Goal: Check status: Check status

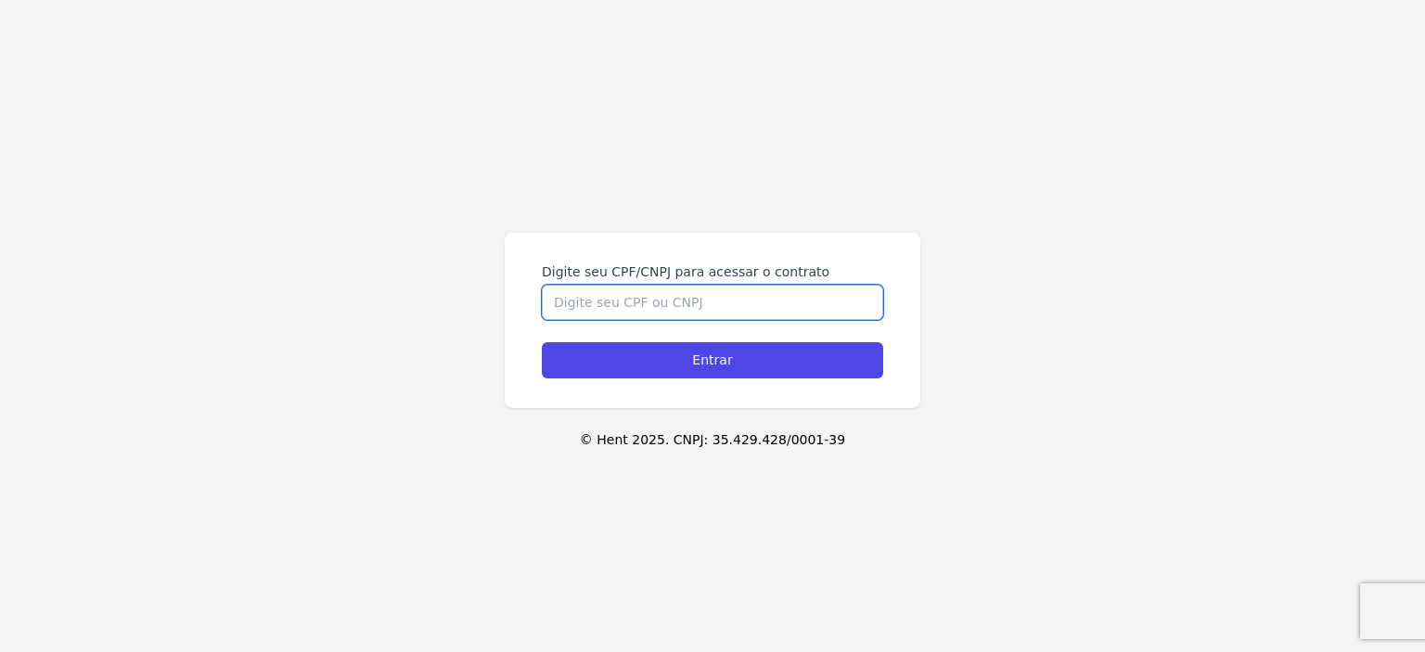
click at [731, 307] on input "Digite seu CPF/CNPJ para acessar o contrato" at bounding box center [712, 302] width 341 height 35
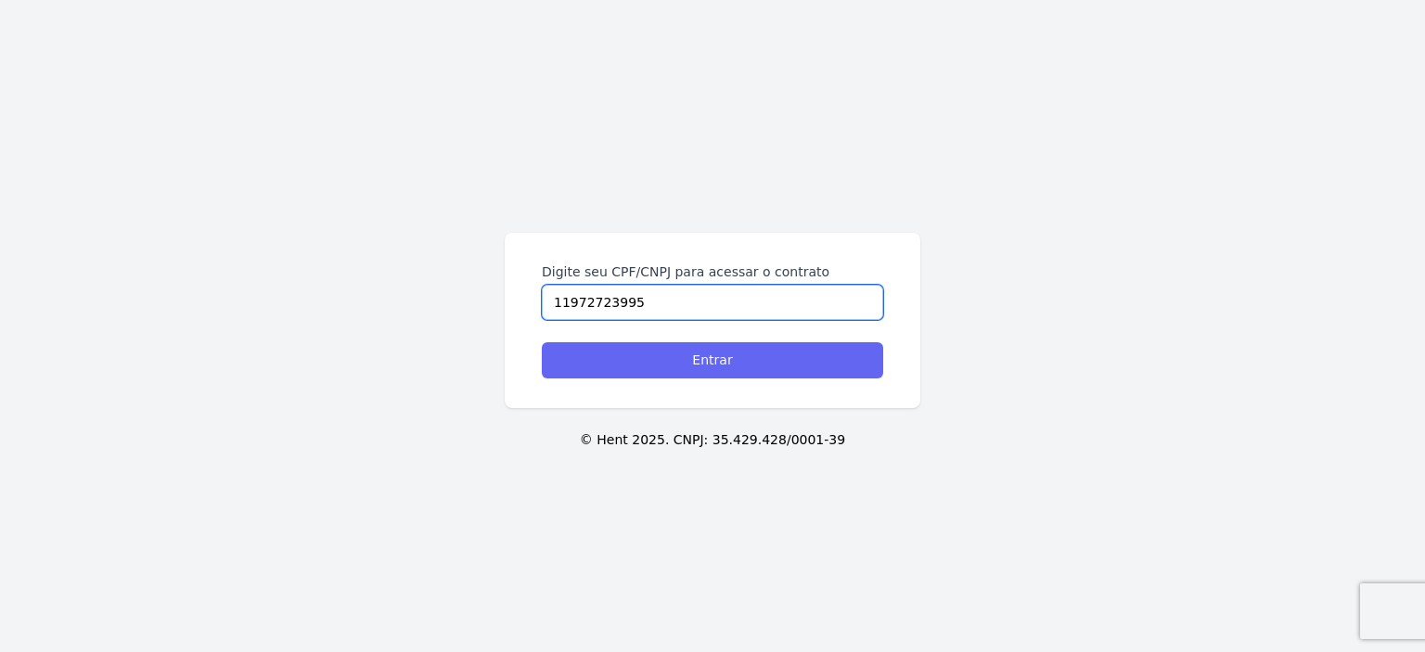
type input "11972723995"
click at [714, 361] on input "Entrar" at bounding box center [712, 360] width 341 height 36
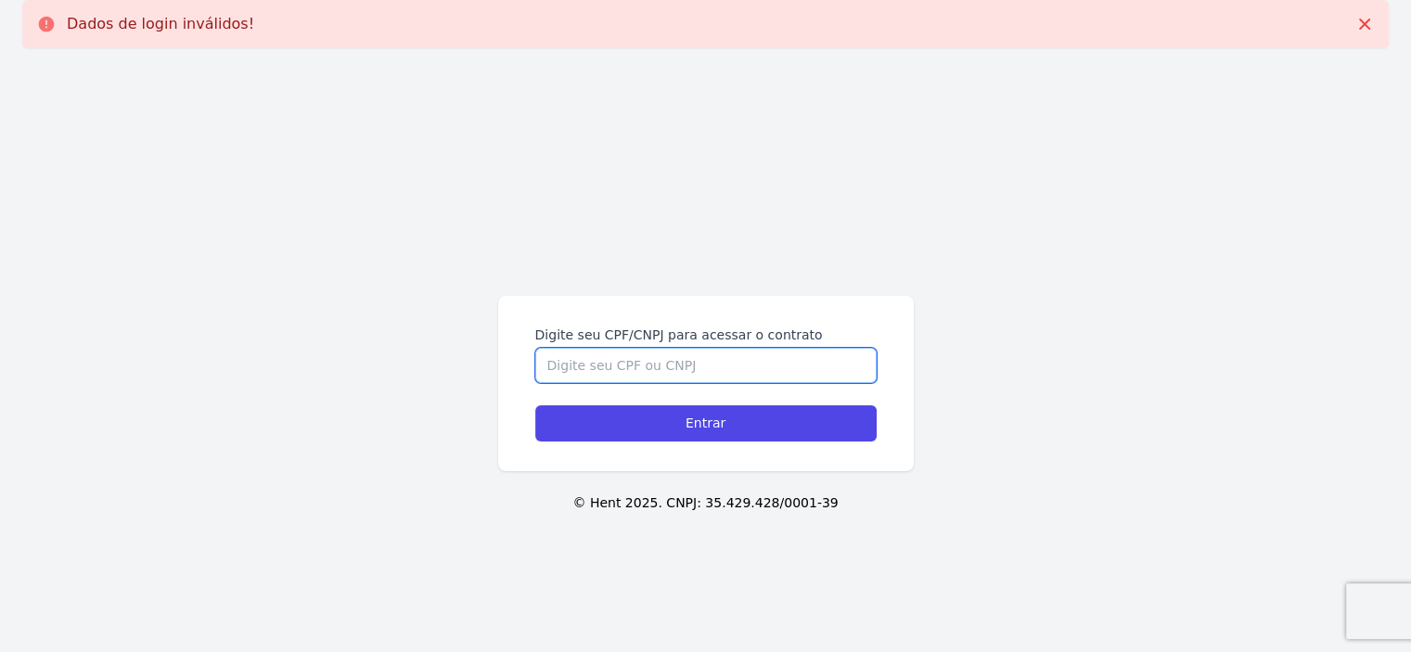
click at [665, 363] on input "Digite seu CPF/CNPJ para acessar o contrato" at bounding box center [705, 365] width 341 height 35
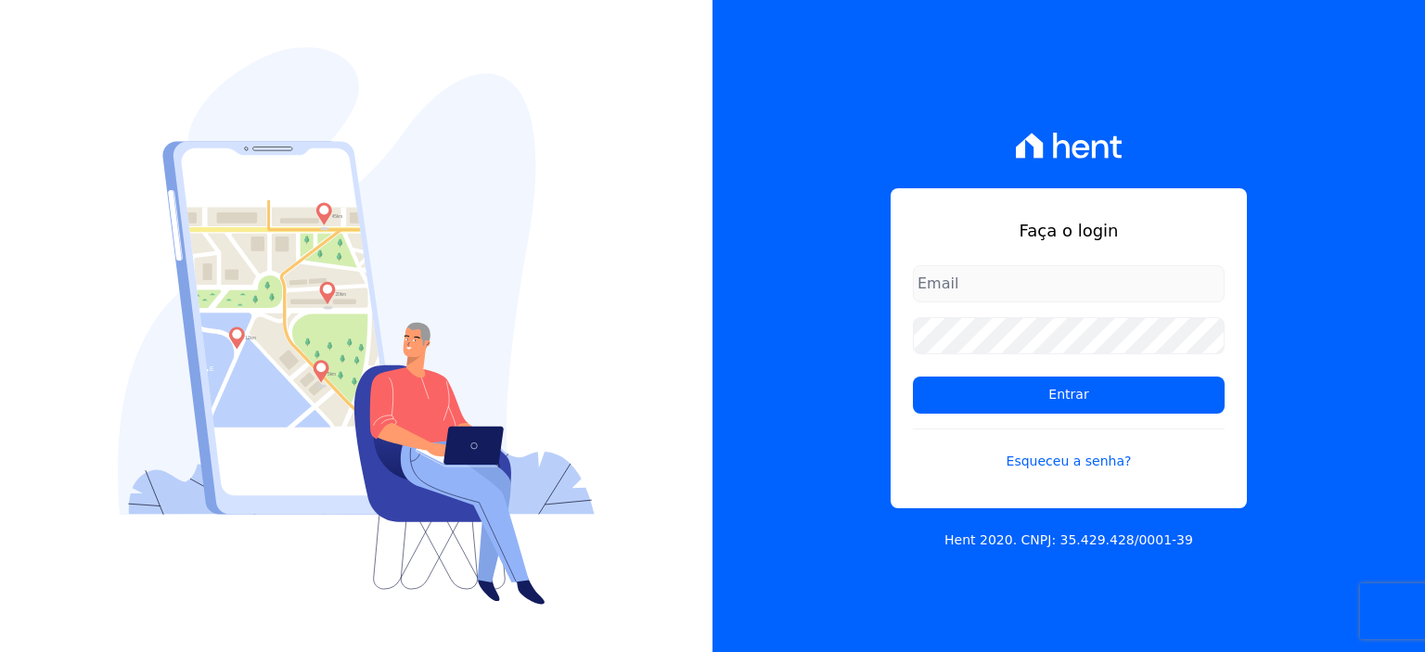
click at [1124, 293] on input "email" at bounding box center [1069, 283] width 312 height 37
type input "larissamilena1210@gmail.com"
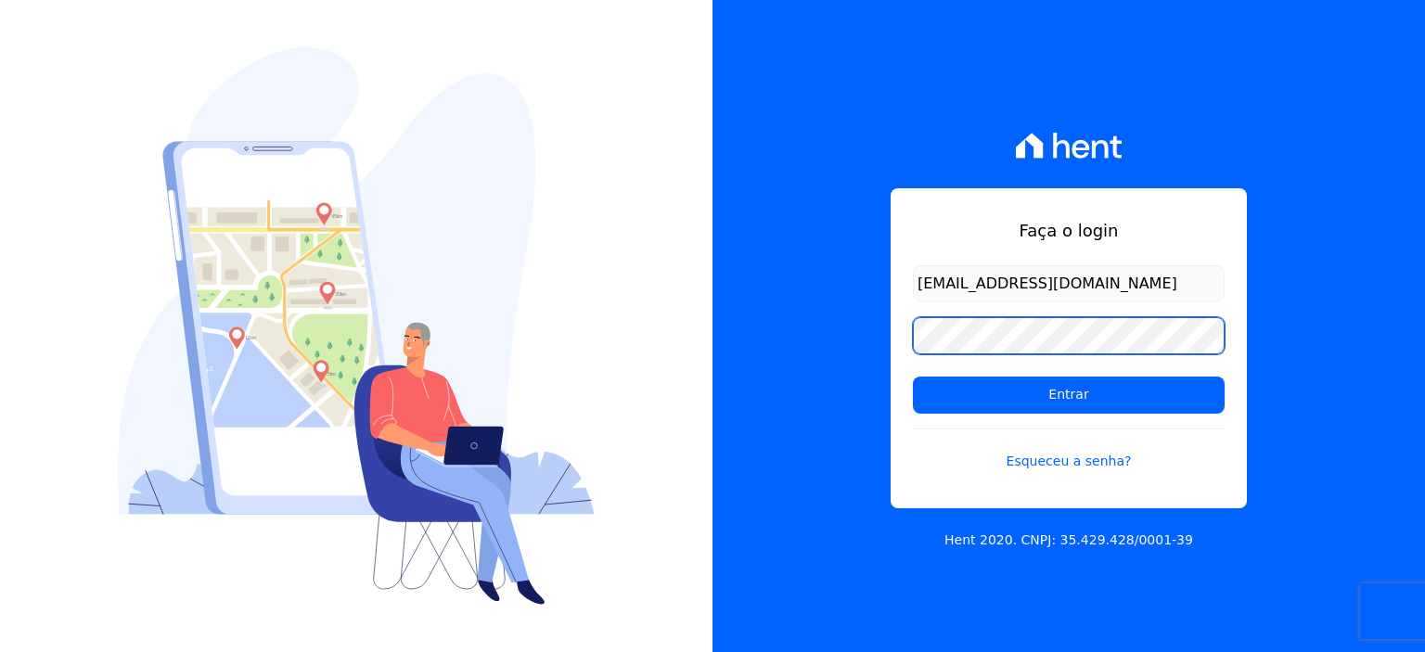
click at [913, 377] on input "Entrar" at bounding box center [1069, 395] width 312 height 37
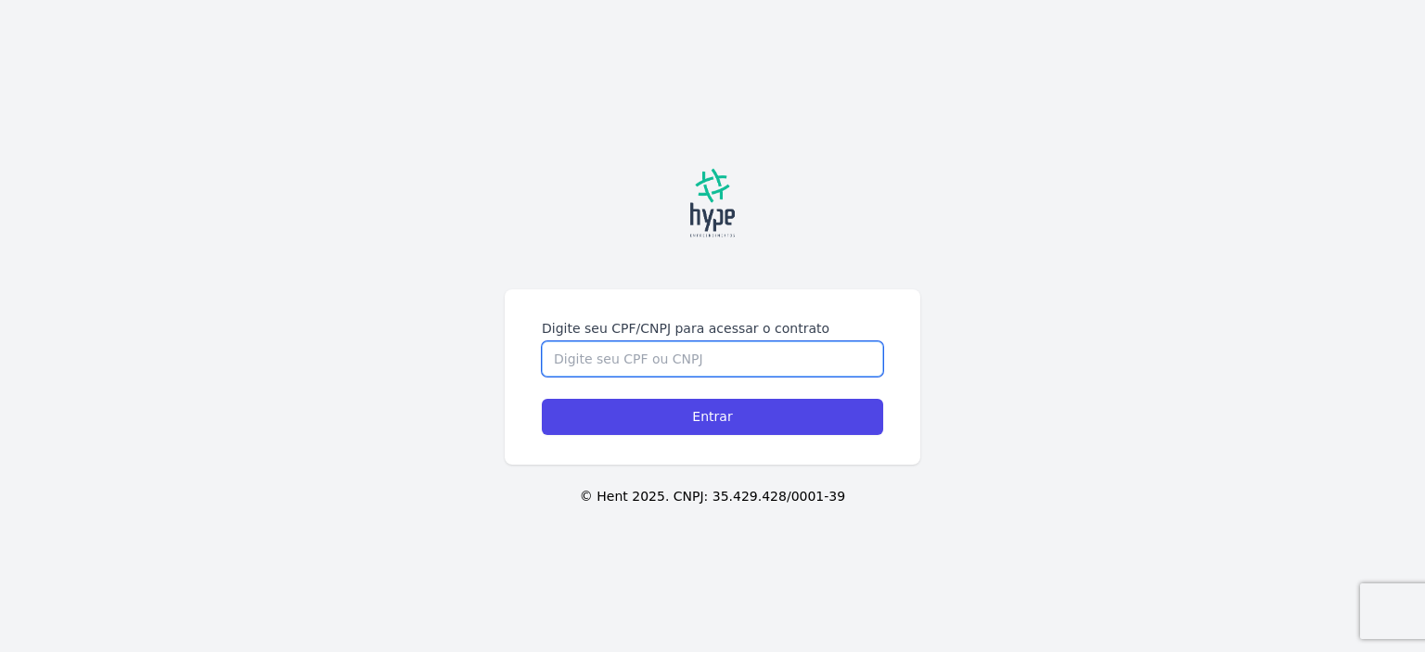
click at [588, 363] on input "Digite seu CPF/CNPJ para acessar o contrato" at bounding box center [712, 358] width 341 height 35
type input "11972723995"
click at [542, 399] on input "Entrar" at bounding box center [712, 417] width 341 height 36
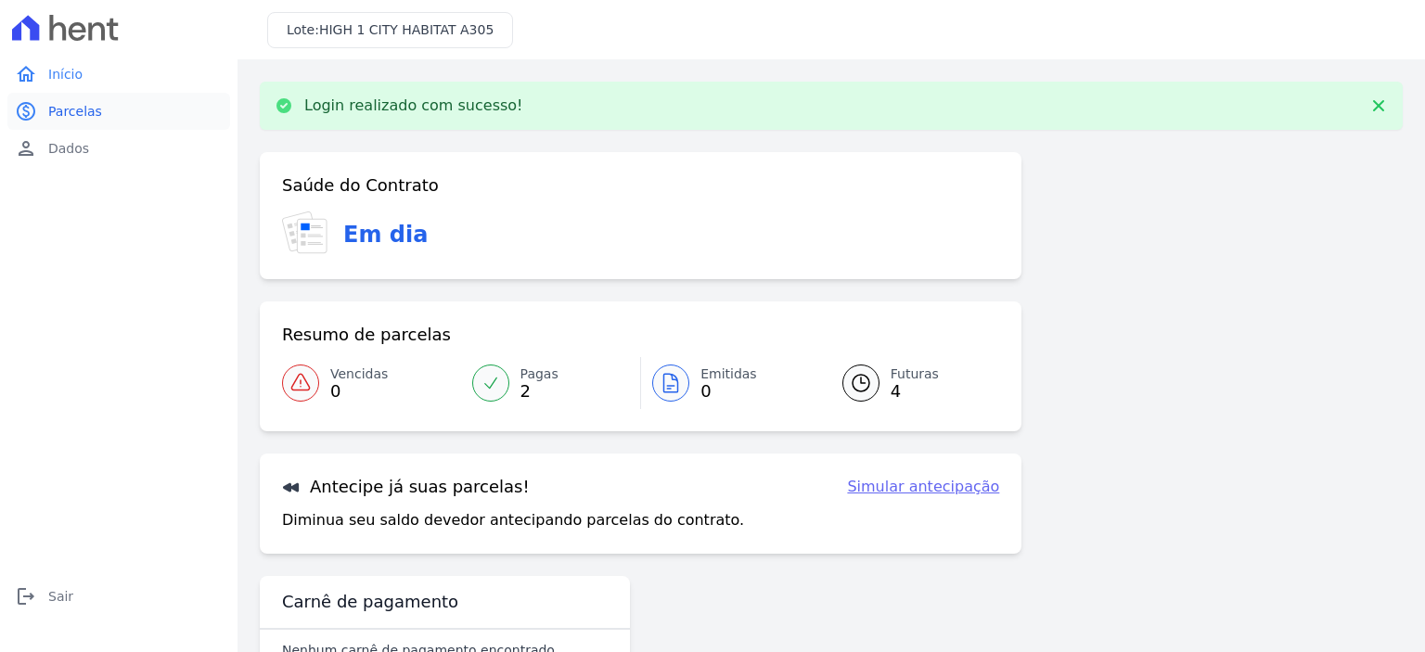
click at [68, 114] on span "Parcelas" at bounding box center [75, 111] width 54 height 19
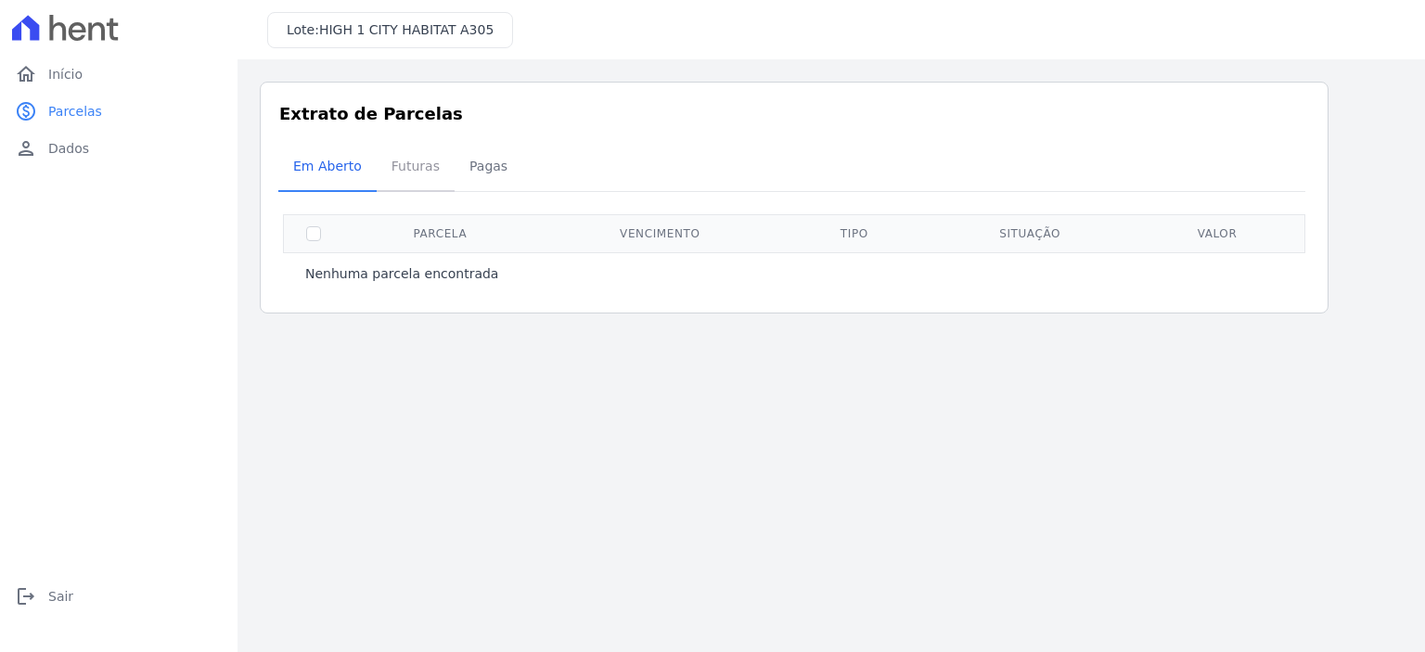
click at [416, 170] on span "Futuras" at bounding box center [415, 165] width 70 height 37
